Goal: Task Accomplishment & Management: Manage account settings

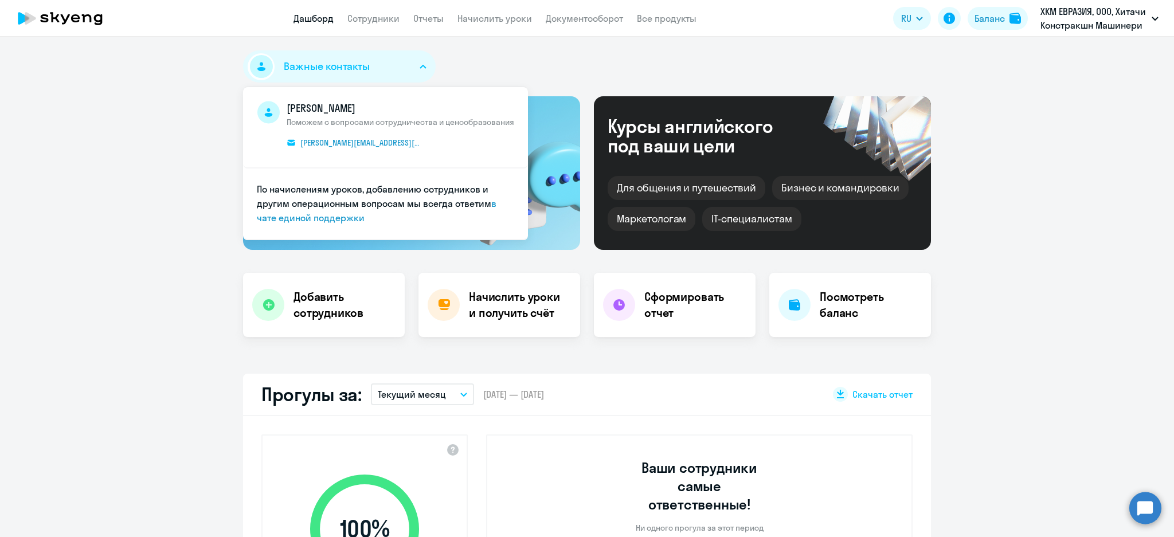
select select "30"
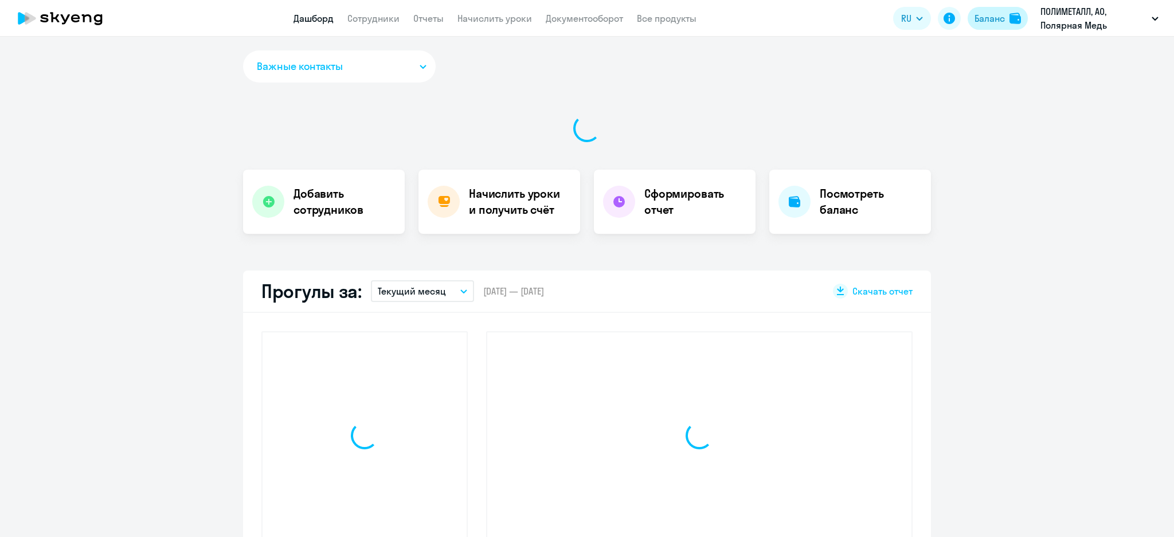
click at [1002, 22] on div "Баланс" at bounding box center [989, 18] width 30 height 14
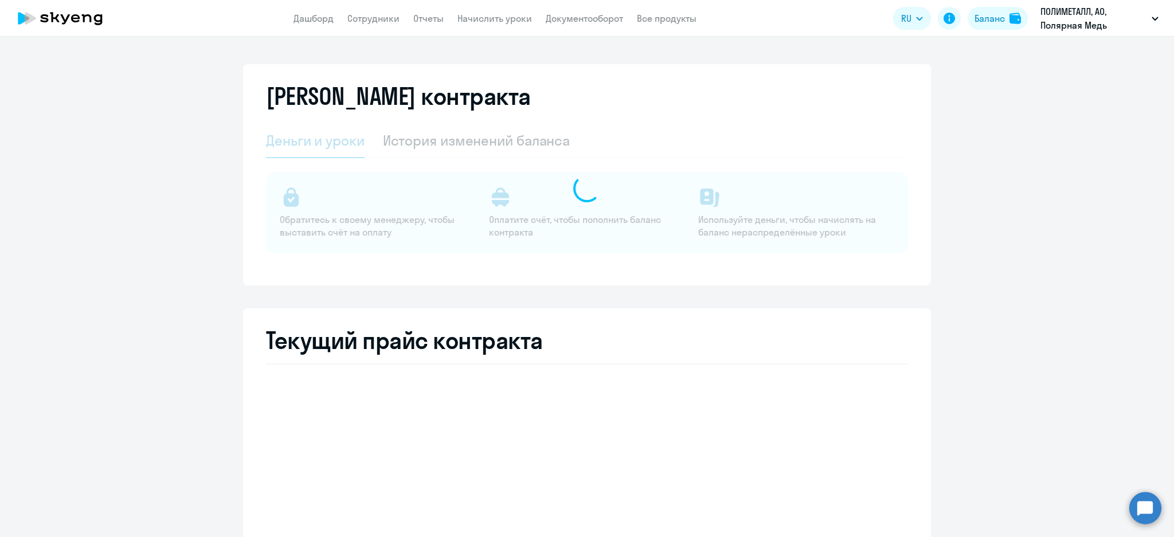
select select "english_adult_not_native_speaker_premium"
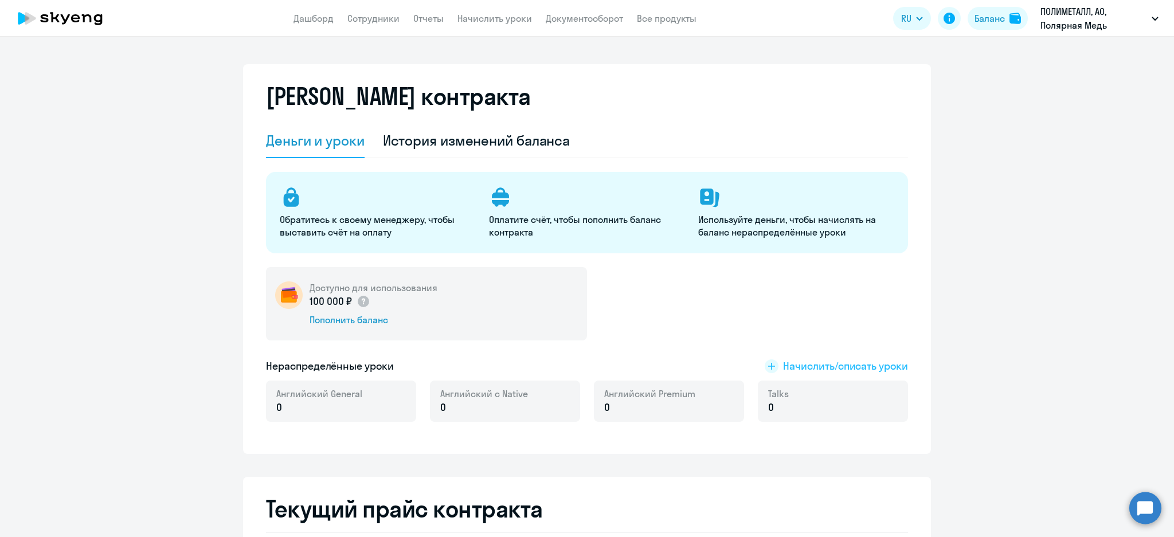
click at [851, 362] on span "Начислить/списать уроки" at bounding box center [845, 366] width 125 height 15
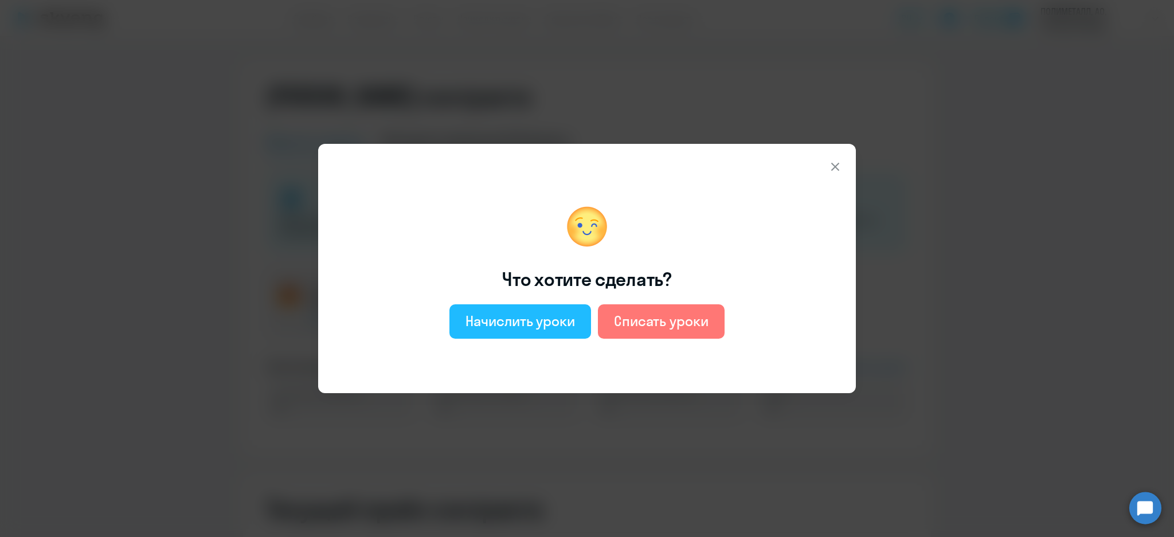
click at [532, 317] on div "Начислить уроки" at bounding box center [519, 321] width 109 height 18
select select "english_adult_not_native_speaker"
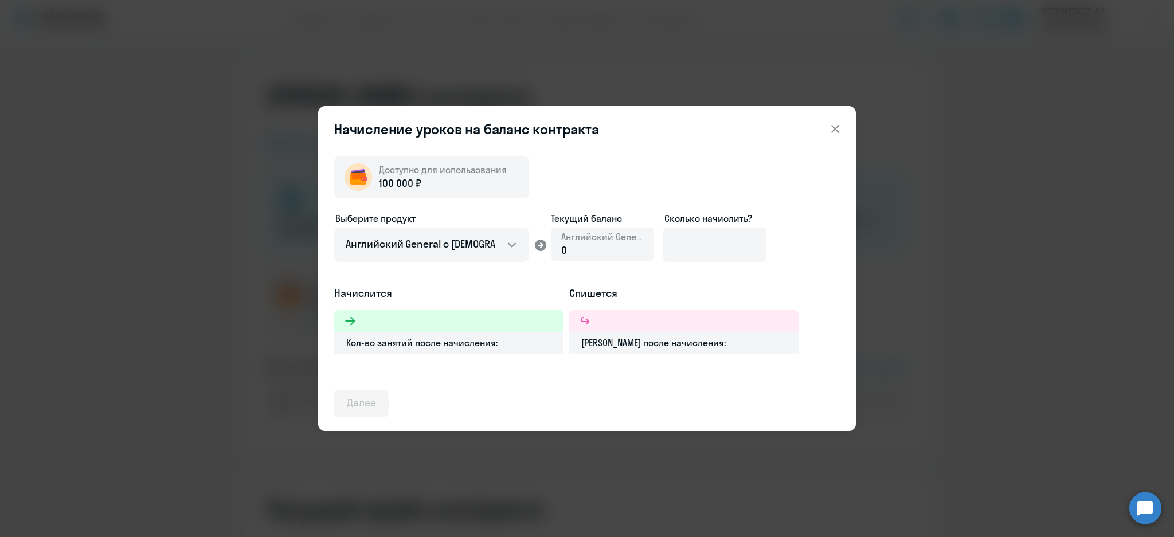
click at [601, 250] on div "0" at bounding box center [602, 250] width 83 height 15
click at [723, 238] on input at bounding box center [714, 245] width 103 height 34
type input "10"
click at [802, 207] on div "Доступно для использования 100 000 ₽ Выберите продукт Английский General с русс…" at bounding box center [587, 282] width 506 height 270
click at [717, 245] on input "10" at bounding box center [714, 245] width 103 height 34
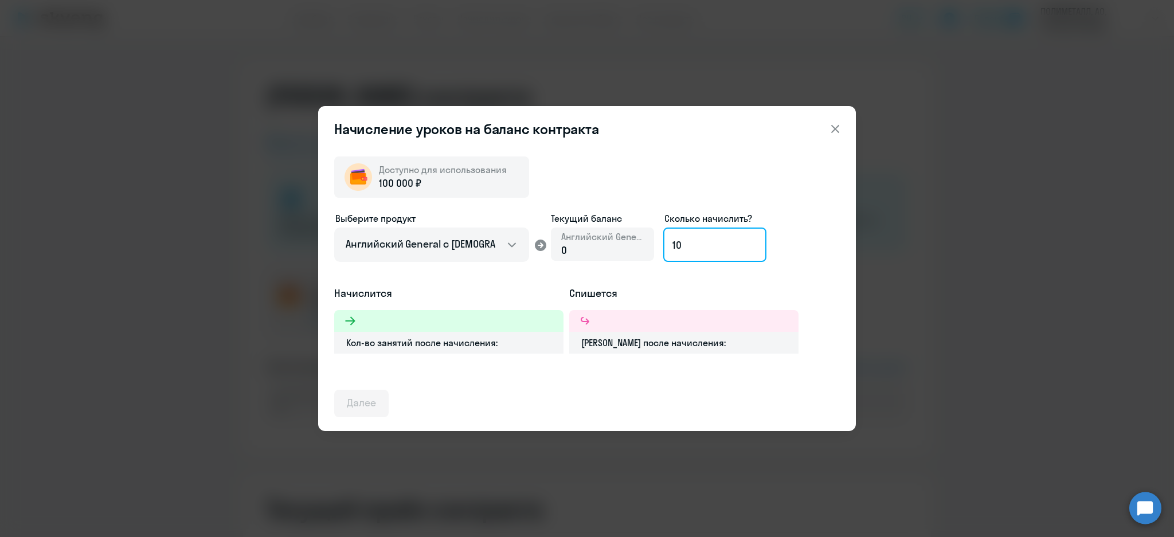
click at [717, 245] on input "10" at bounding box center [714, 245] width 103 height 34
click at [786, 228] on div "Выберите продукт Английский General с русскоговорящим преподавателем Английский…" at bounding box center [587, 248] width 506 height 75
click at [845, 132] on button at bounding box center [835, 128] width 23 height 23
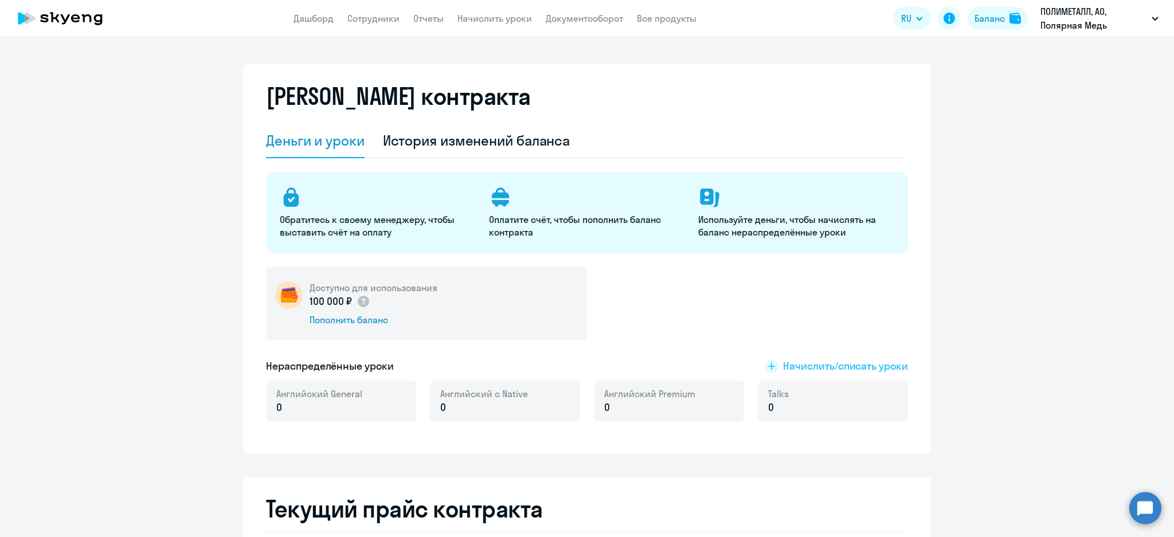
click at [844, 368] on span "Начислить/списать уроки" at bounding box center [845, 366] width 125 height 15
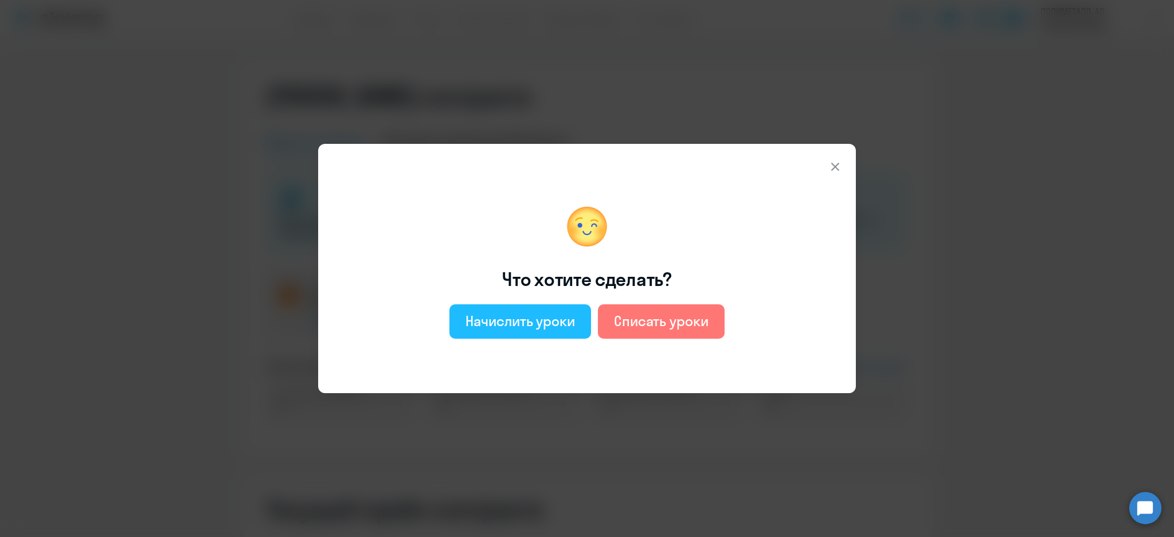
click at [560, 327] on div "Начислить уроки" at bounding box center [519, 321] width 109 height 18
select select "english_adult_not_native_speaker"
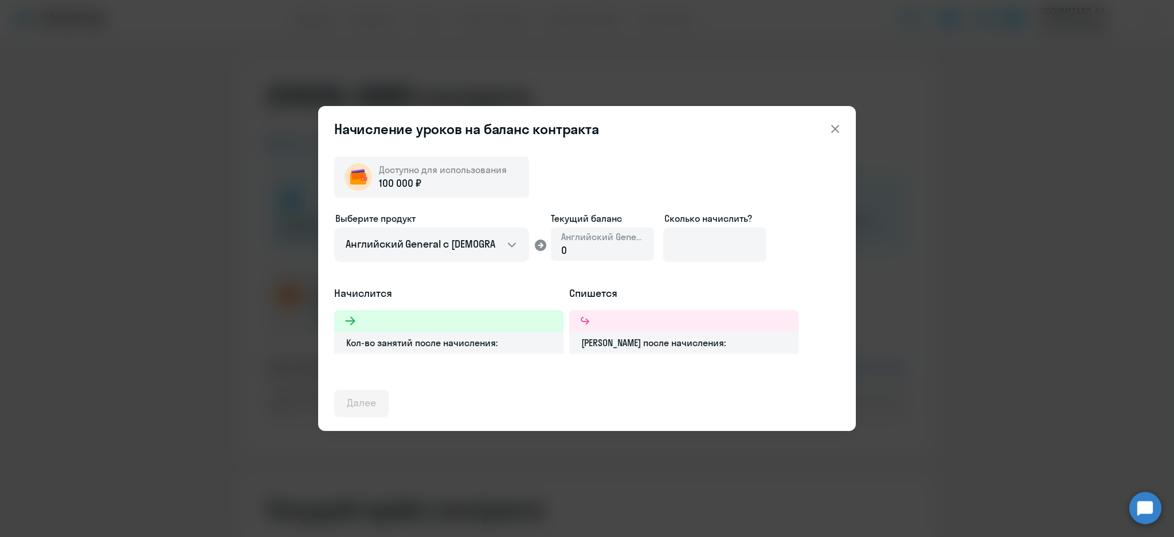
click at [602, 261] on div "Выберите продукт Английский General с русскоговорящим преподавателем Английский…" at bounding box center [587, 248] width 506 height 75
click at [602, 254] on div "0" at bounding box center [602, 250] width 83 height 15
click at [683, 238] on input at bounding box center [714, 245] width 103 height 34
type input "10"
click at [676, 178] on div "Доступно для использования 100 000 ₽ Выберите продукт Английский General с русс…" at bounding box center [587, 282] width 506 height 270
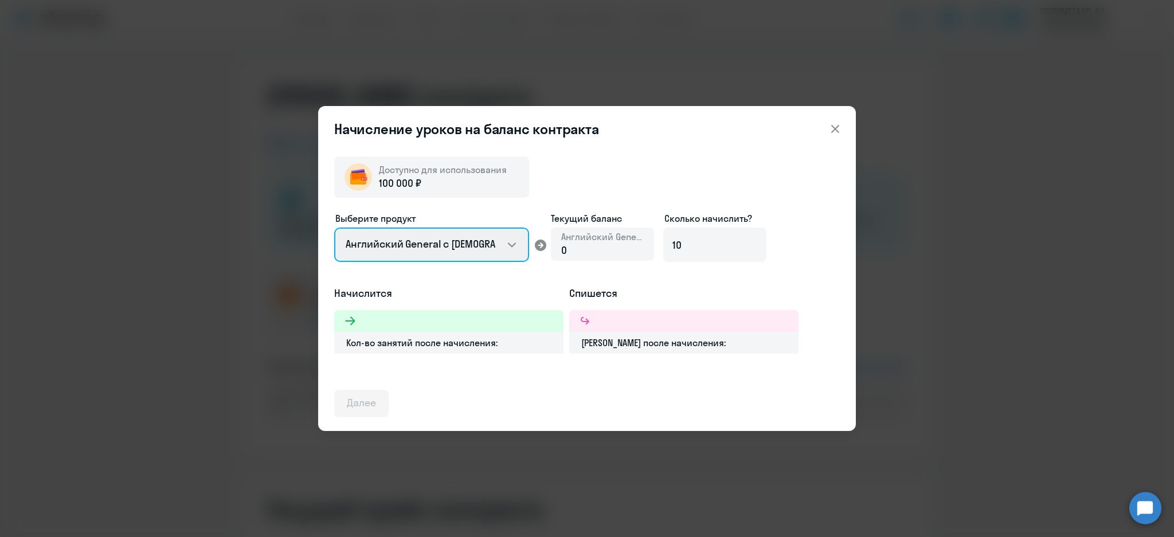
click at [507, 245] on select "Английский General с русскоговорящим преподавателем Английский General с англог…" at bounding box center [431, 245] width 195 height 34
click at [754, 271] on ds-form-field "Сколько начислить? 10" at bounding box center [714, 241] width 103 height 60
click at [836, 127] on icon at bounding box center [835, 129] width 14 height 14
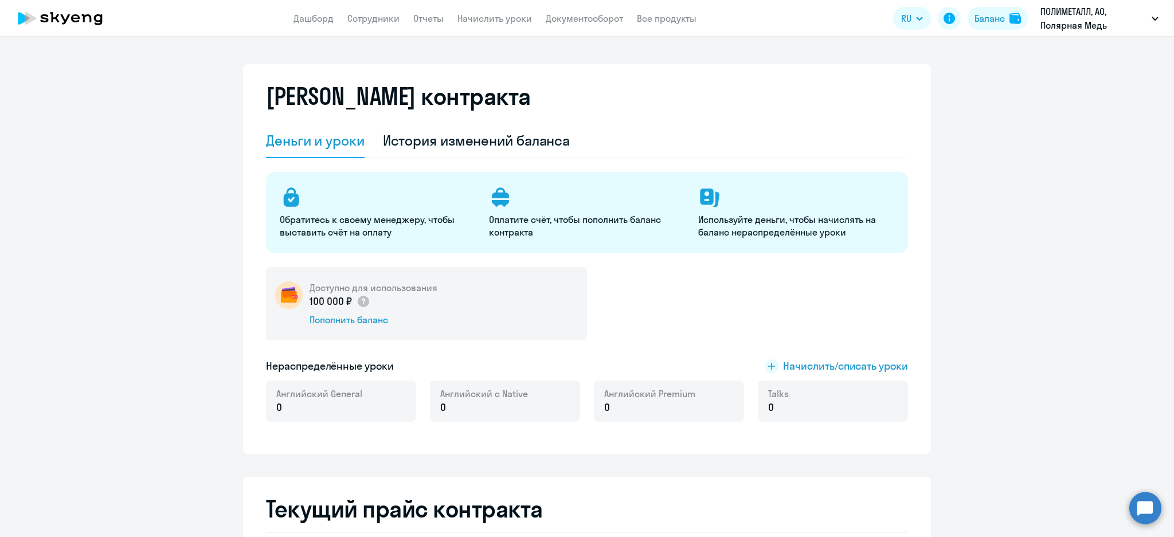
click at [491, 25] on app-menu-item-link "Начислить уроки" at bounding box center [494, 18] width 75 height 14
click at [493, 16] on link "Начислить уроки" at bounding box center [494, 18] width 75 height 11
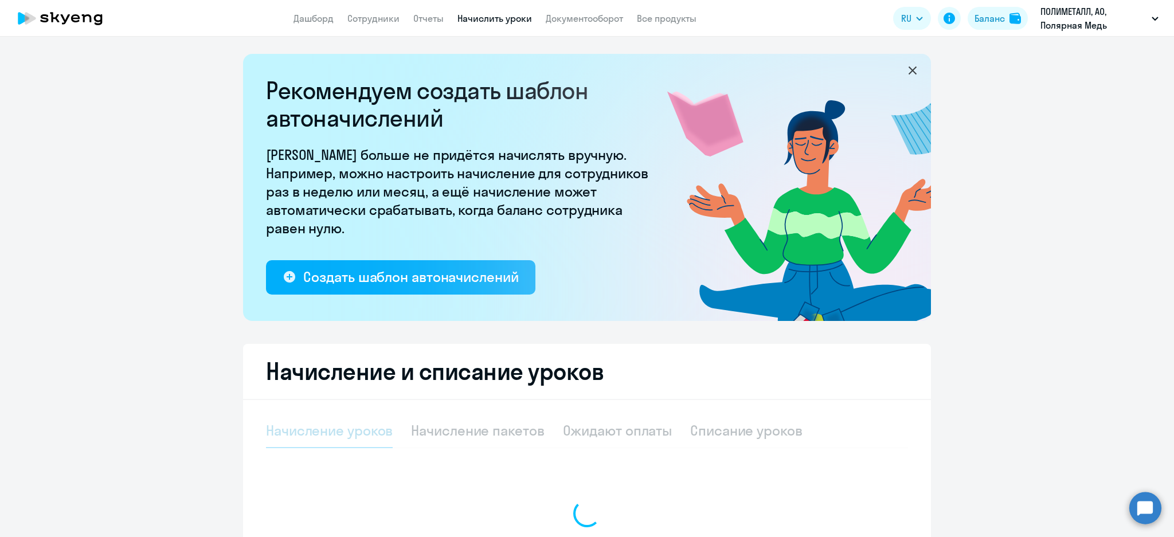
select select "10"
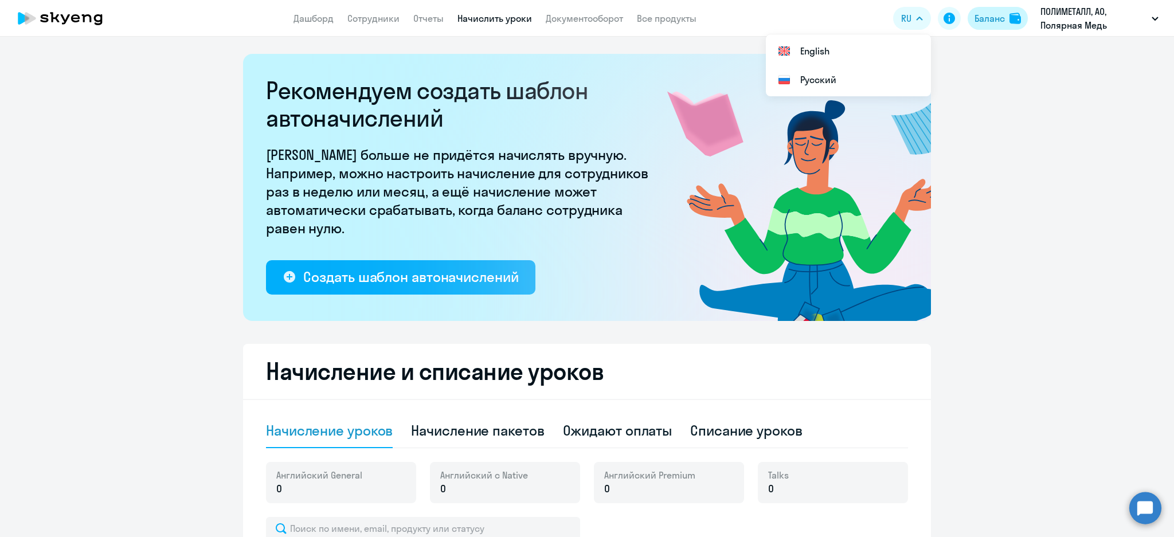
click at [989, 12] on div "Баланс" at bounding box center [989, 18] width 30 height 14
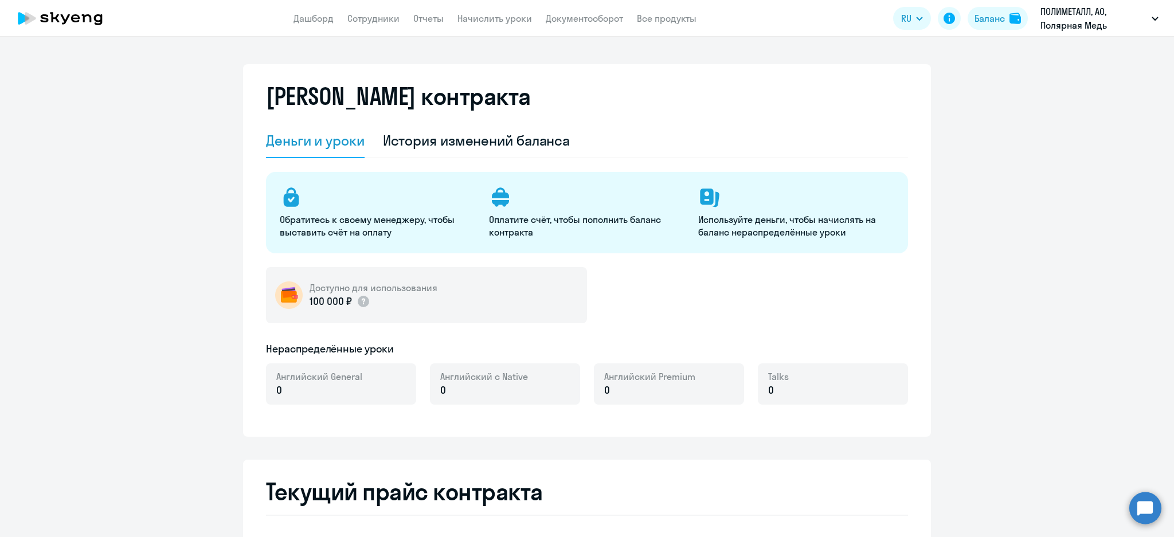
select select "english_adult_not_native_speaker_premium"
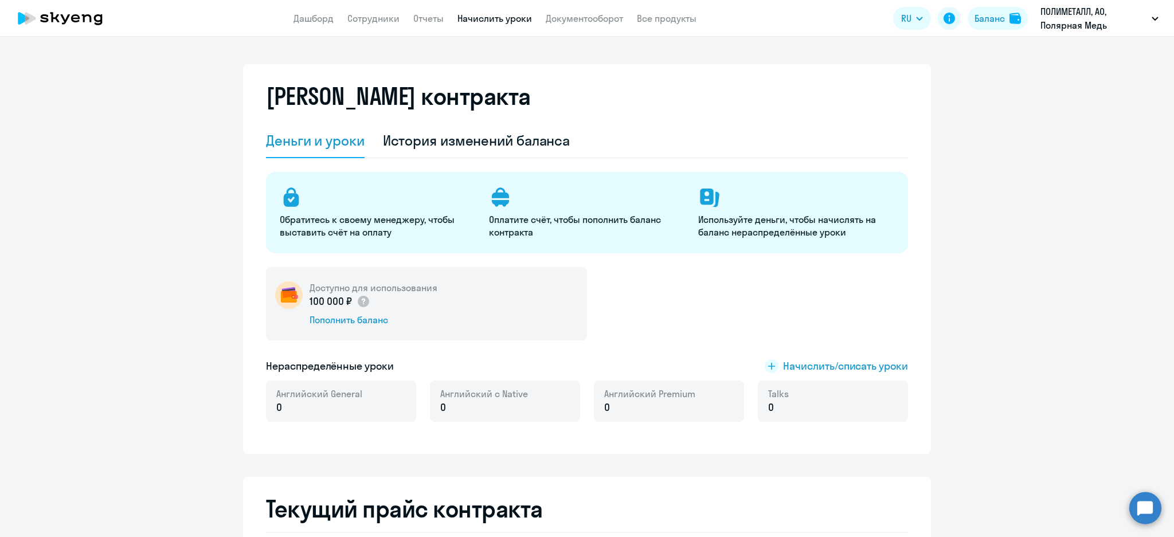
click at [479, 15] on link "Начислить уроки" at bounding box center [494, 18] width 75 height 11
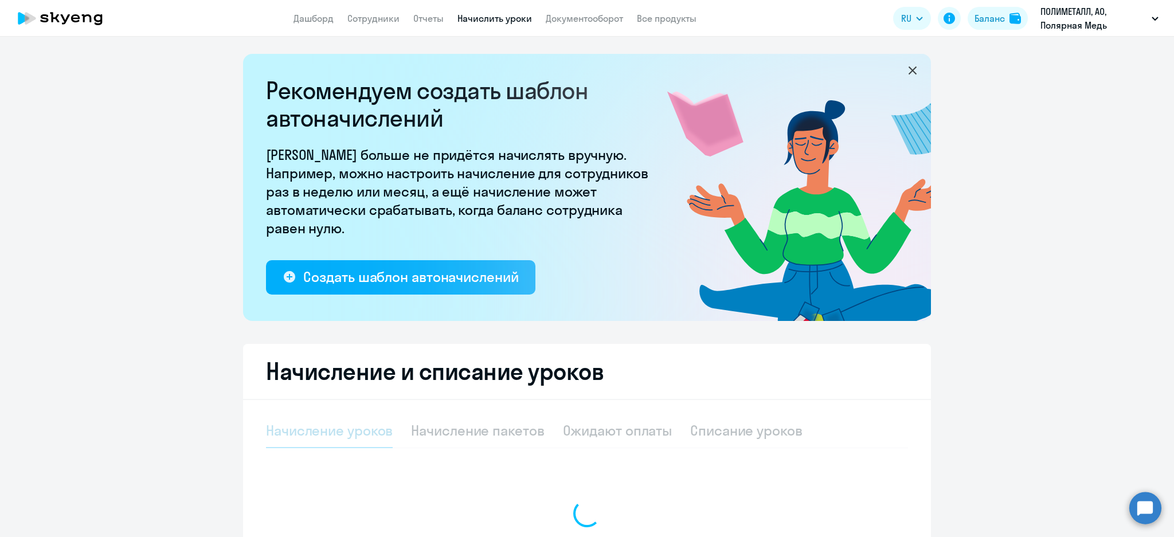
select select "10"
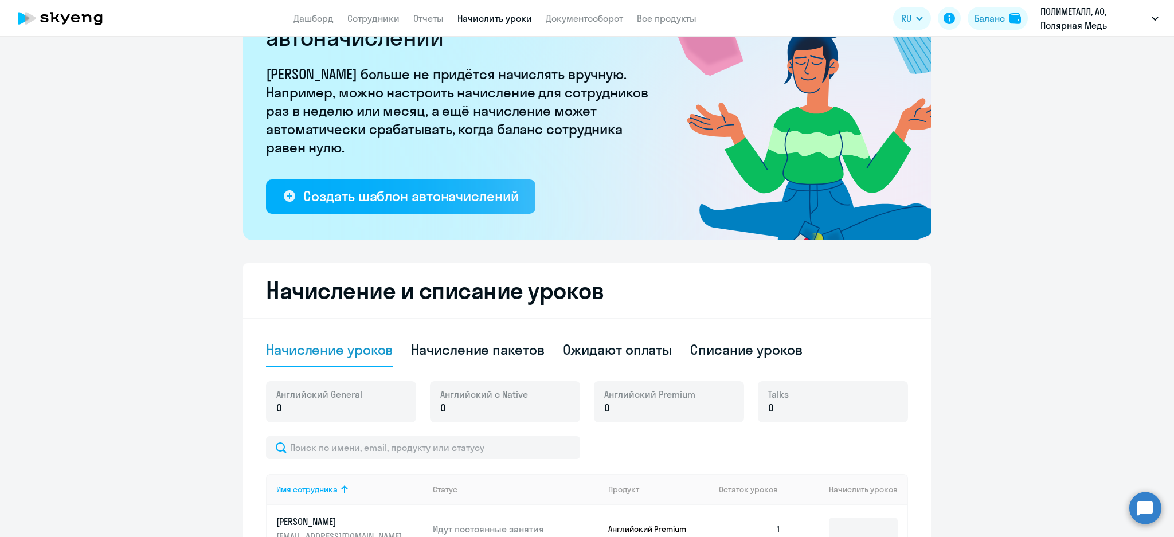
scroll to position [285, 0]
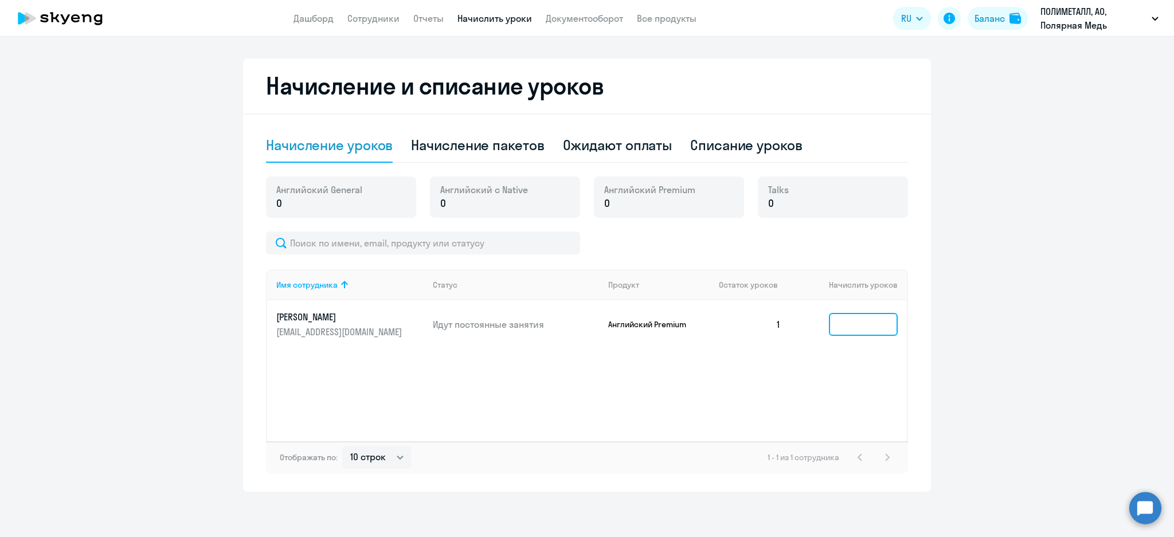
click at [849, 322] on input at bounding box center [863, 324] width 69 height 23
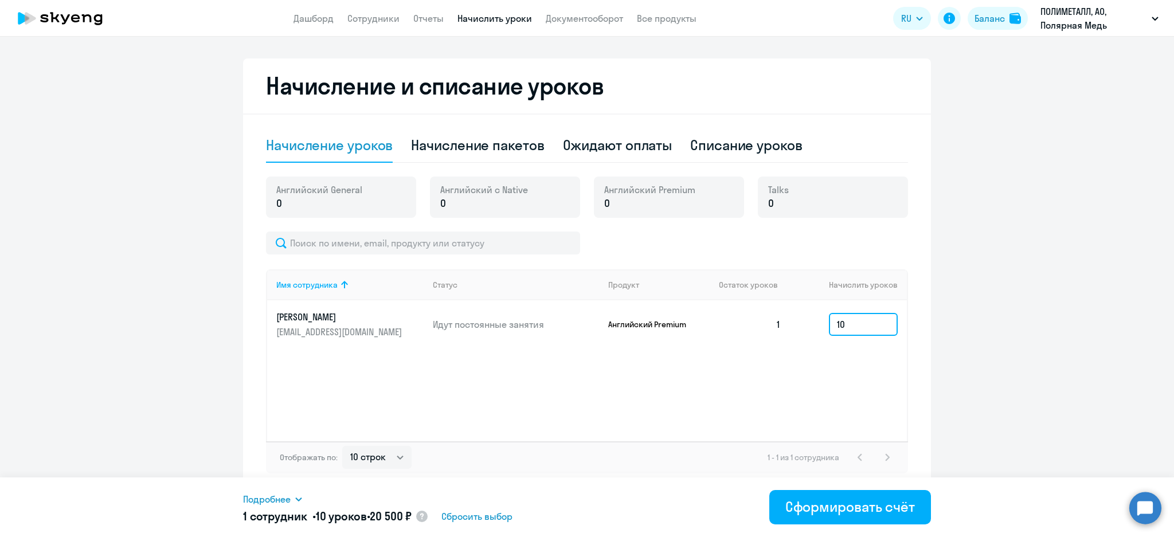
type input "10"
click at [295, 501] on icon at bounding box center [298, 499] width 9 height 9
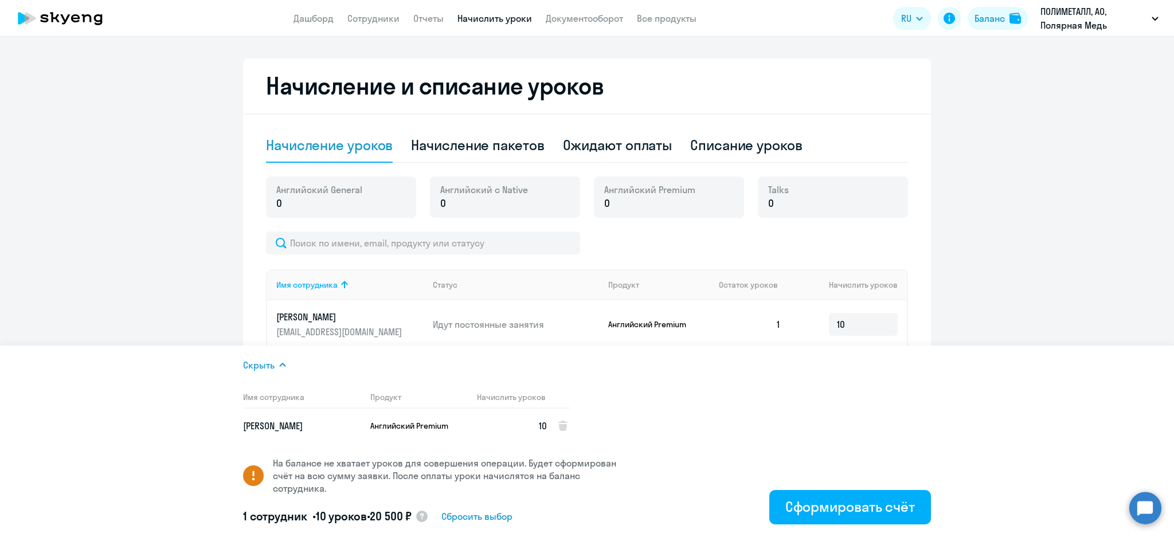
click at [295, 501] on div "Скрыть Имя сотрудника Продукт Начислить уроков Венатовский Дмитрий Игоревич Анг…" at bounding box center [436, 441] width 387 height 166
click at [277, 365] on div "Скрыть" at bounding box center [436, 365] width 387 height 14
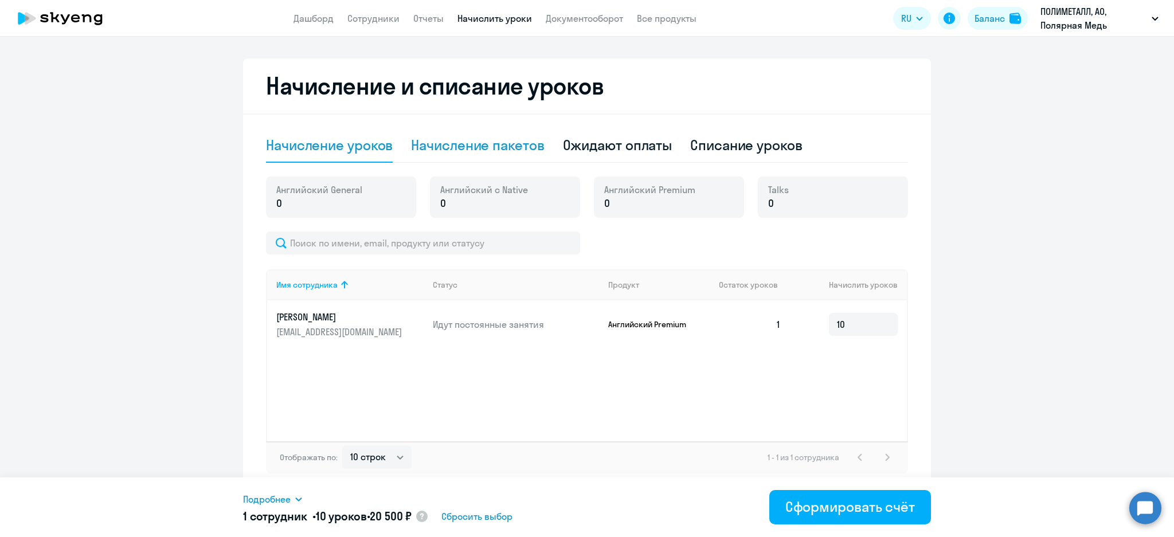
click at [506, 136] on div "Начисление пакетов" at bounding box center [477, 145] width 133 height 18
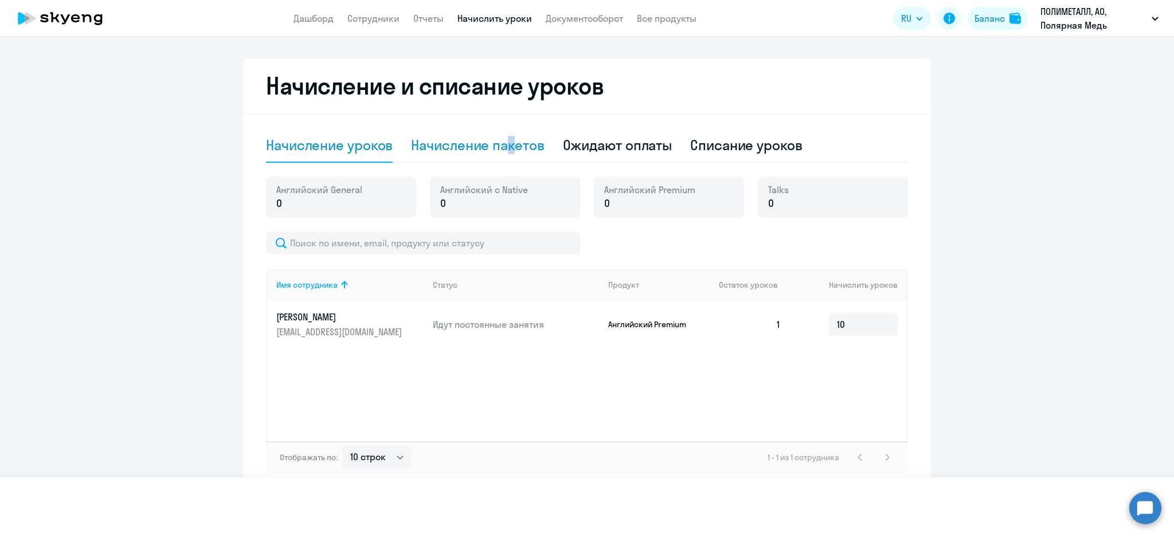
select select "10"
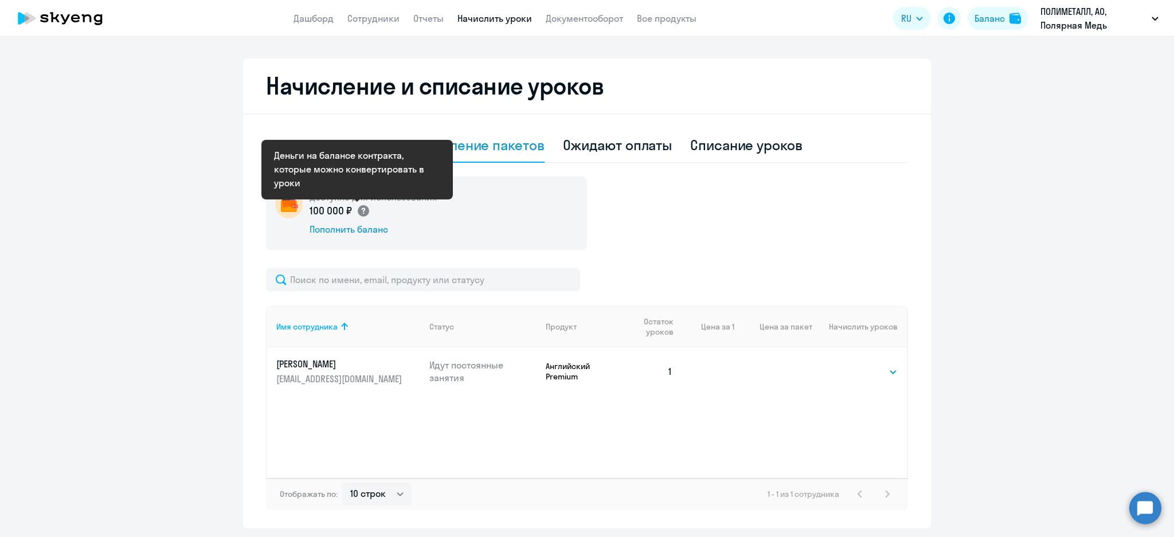
click at [361, 211] on icon at bounding box center [362, 211] width 3 height 6
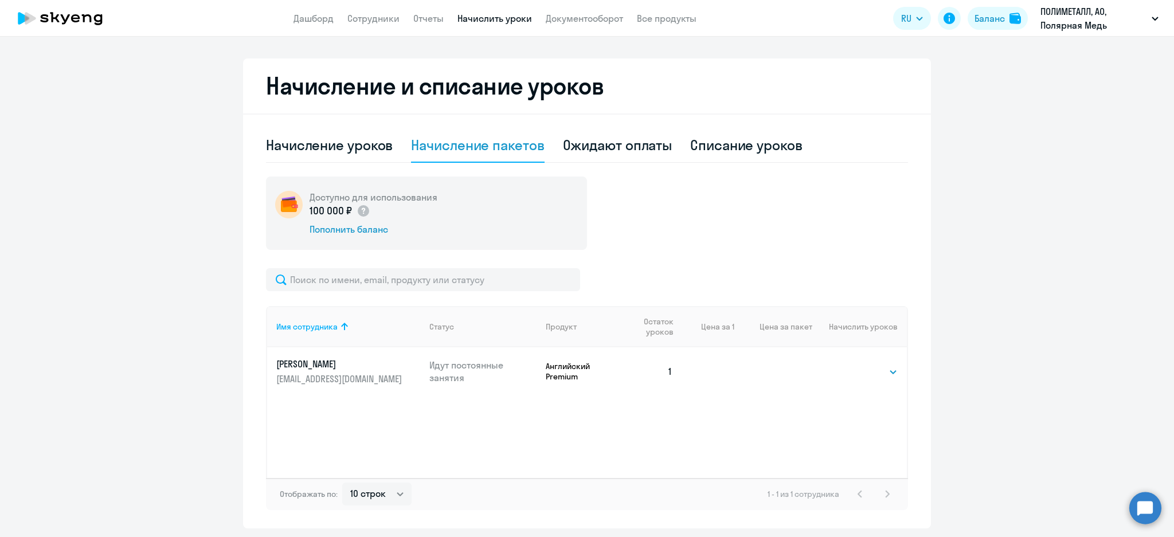
click at [744, 198] on div "Доступно для использования 100 000 ₽ Пополнить баланс" at bounding box center [587, 213] width 642 height 73
click at [625, 146] on div "Ожидают оплаты" at bounding box center [617, 145] width 109 height 18
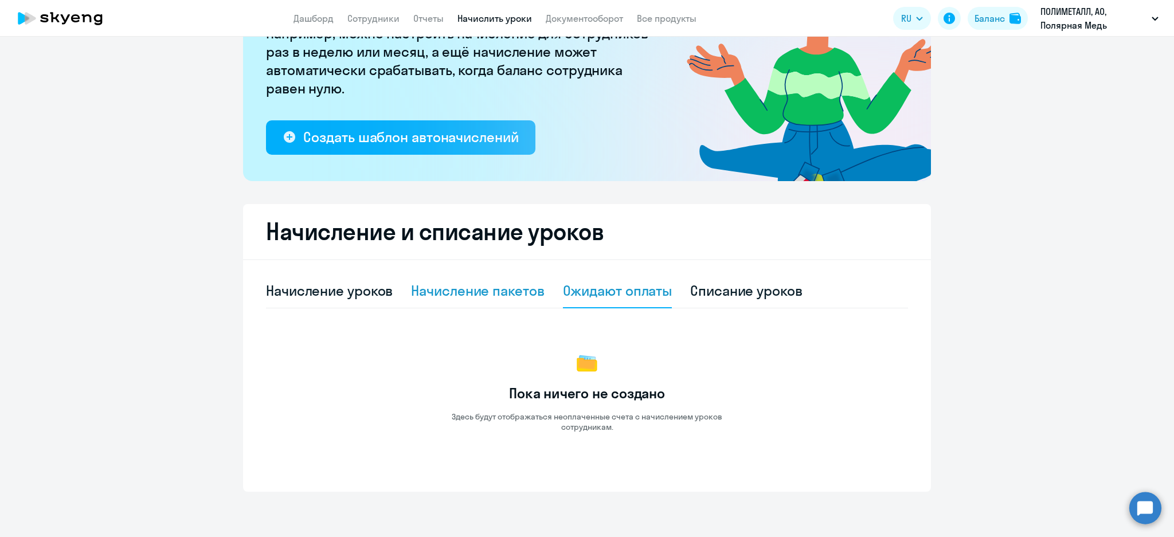
click at [483, 287] on div "Начисление пакетов" at bounding box center [477, 290] width 133 height 18
select select "10"
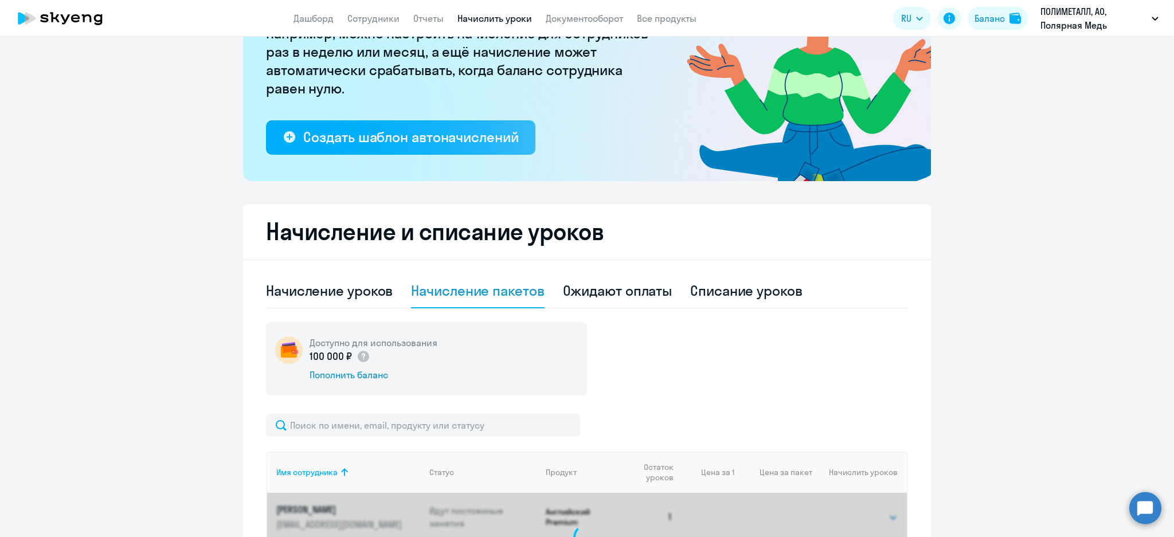
scroll to position [285, 0]
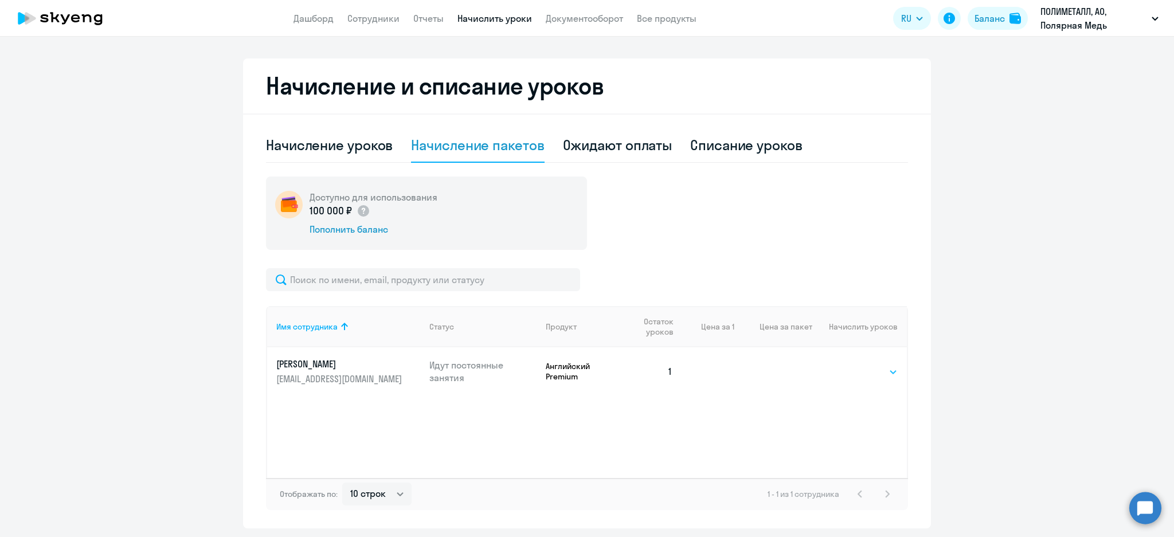
click at [879, 377] on select "Выбрать 4 8 16 32 64 96 128" at bounding box center [874, 372] width 47 height 14
select select "64"
click at [851, 365] on select "Выбрать 4 8 16 32 64 96 128" at bounding box center [874, 372] width 47 height 14
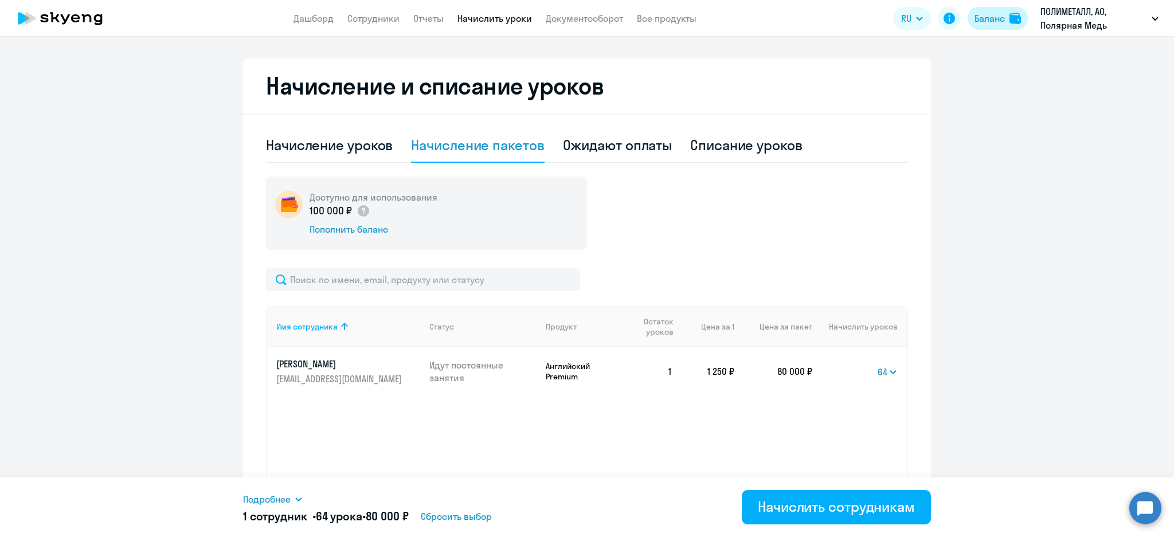
click at [994, 23] on div "Баланс" at bounding box center [989, 18] width 30 height 14
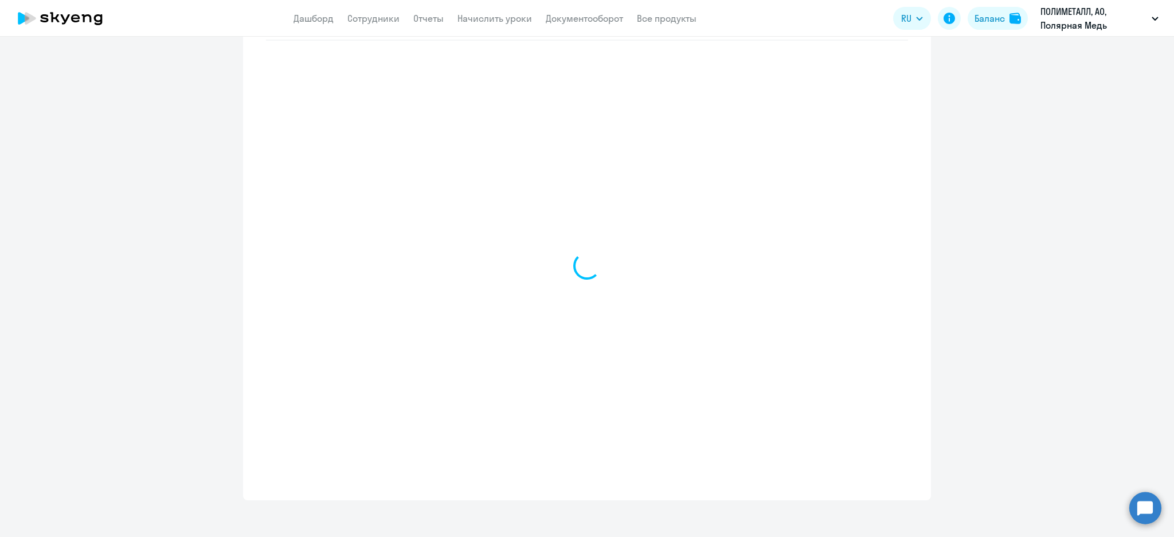
scroll to position [492, 0]
select select "english_adult_not_native_speaker_premium"
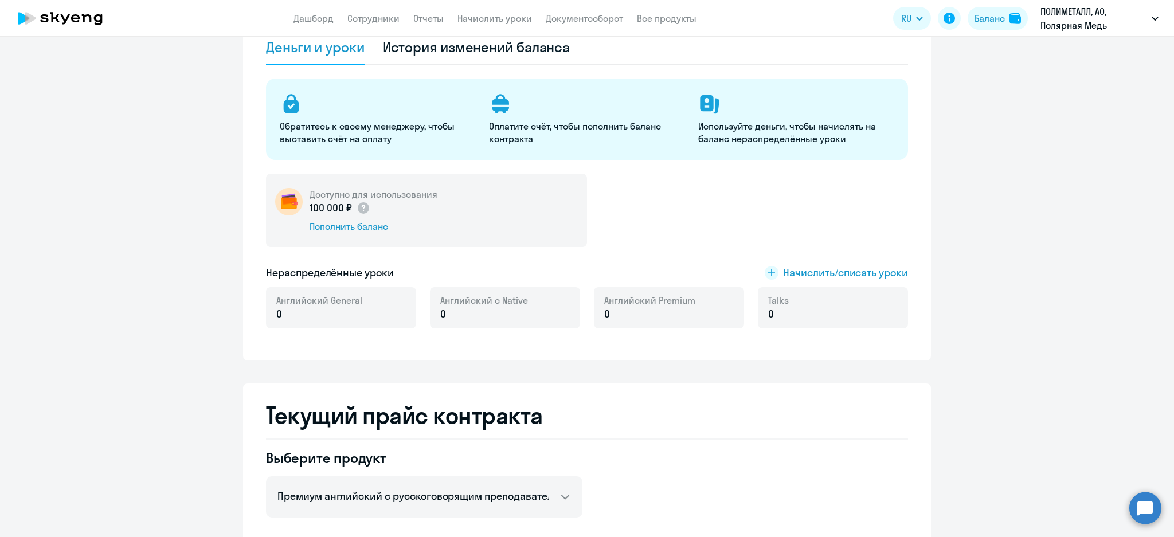
scroll to position [0, 0]
